Goal: Book appointment/travel/reservation

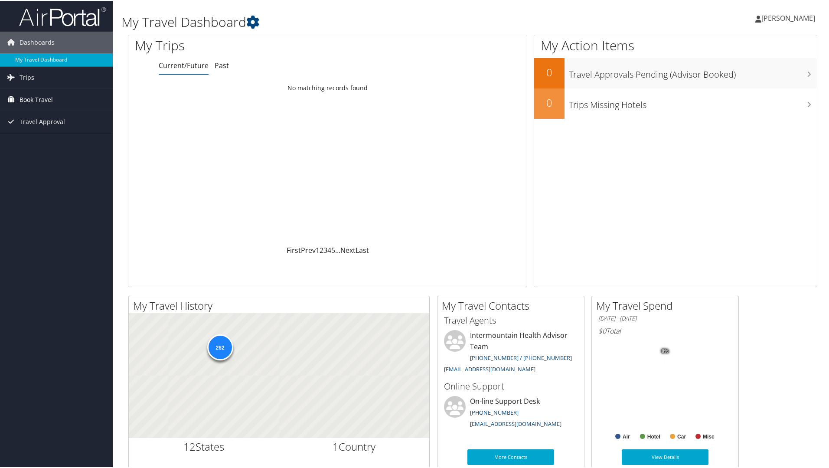
click at [44, 102] on span "Book Travel" at bounding box center [36, 99] width 33 height 22
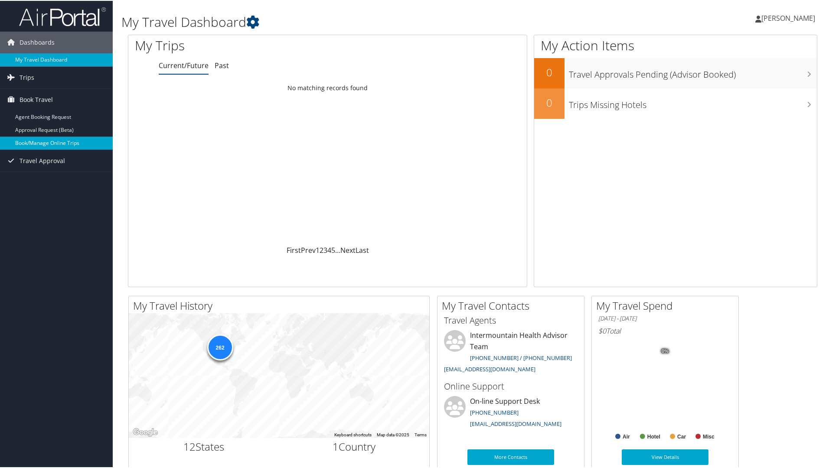
click at [37, 139] on link "Book/Manage Online Trips" at bounding box center [56, 142] width 113 height 13
